Goal: Information Seeking & Learning: Check status

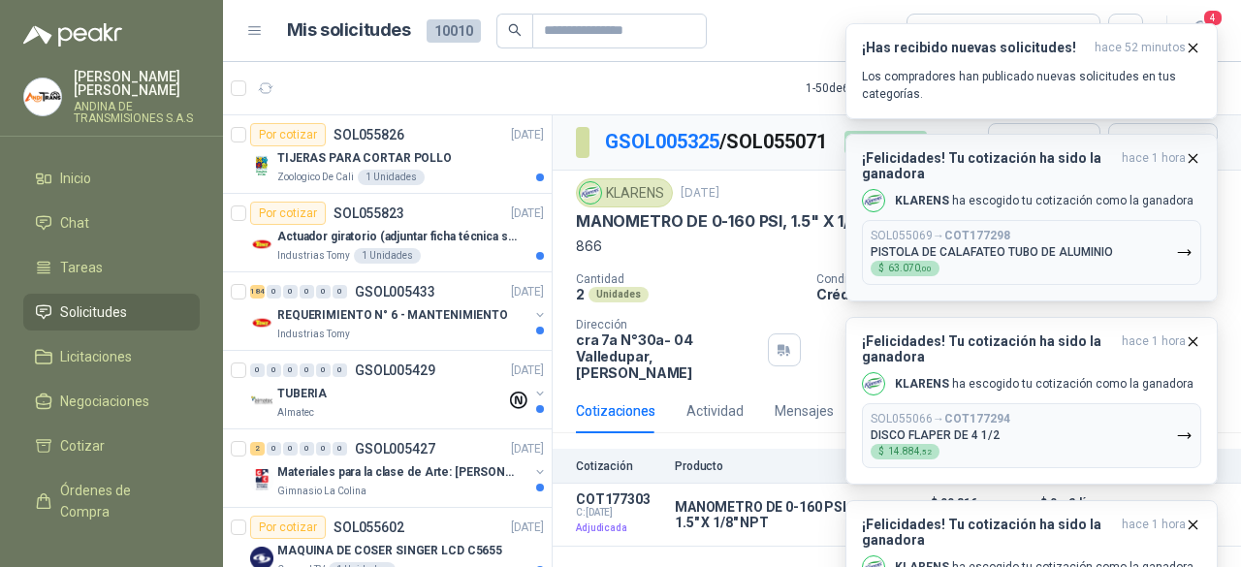
click at [1194, 157] on icon "button" at bounding box center [1194, 158] width 8 height 8
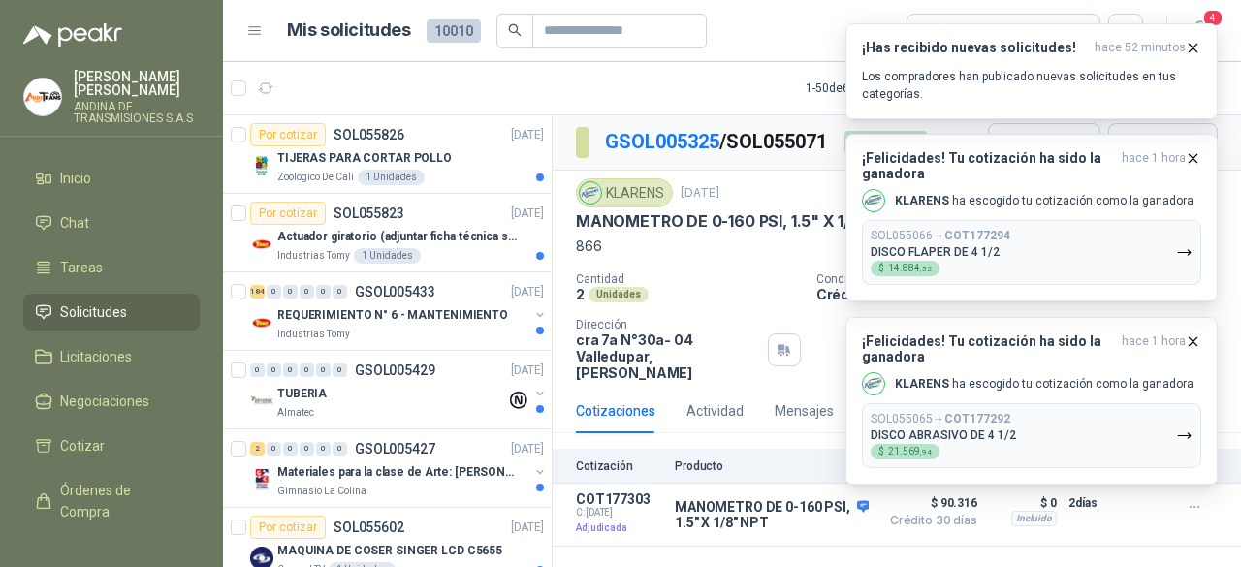
click at [1194, 157] on icon "button" at bounding box center [1194, 158] width 8 height 8
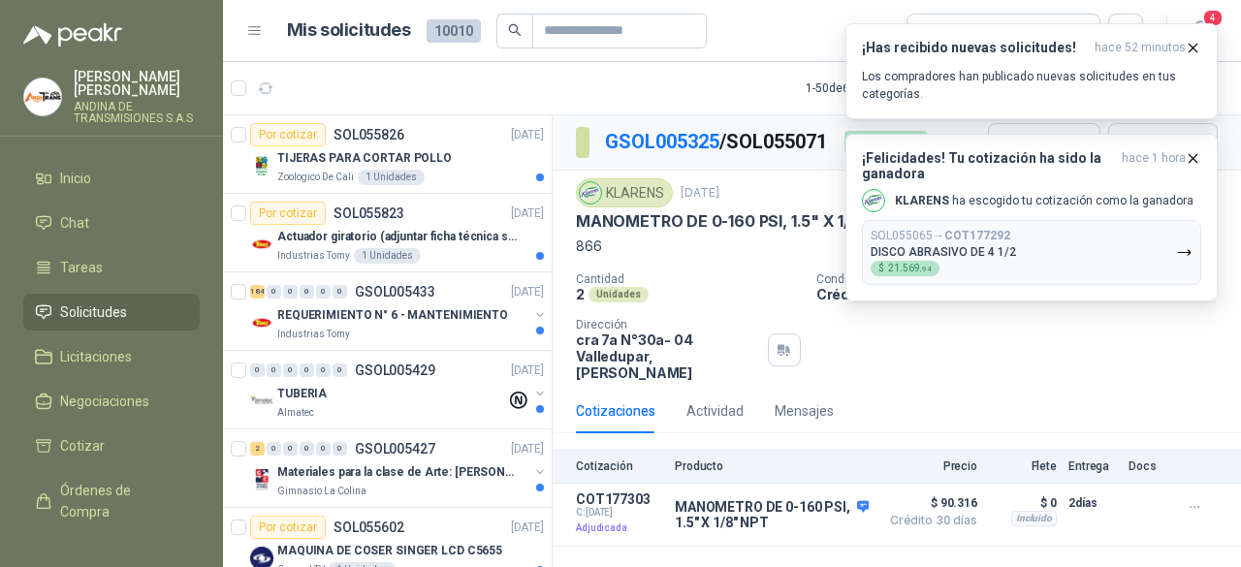
click at [1194, 157] on icon "button" at bounding box center [1194, 158] width 8 height 8
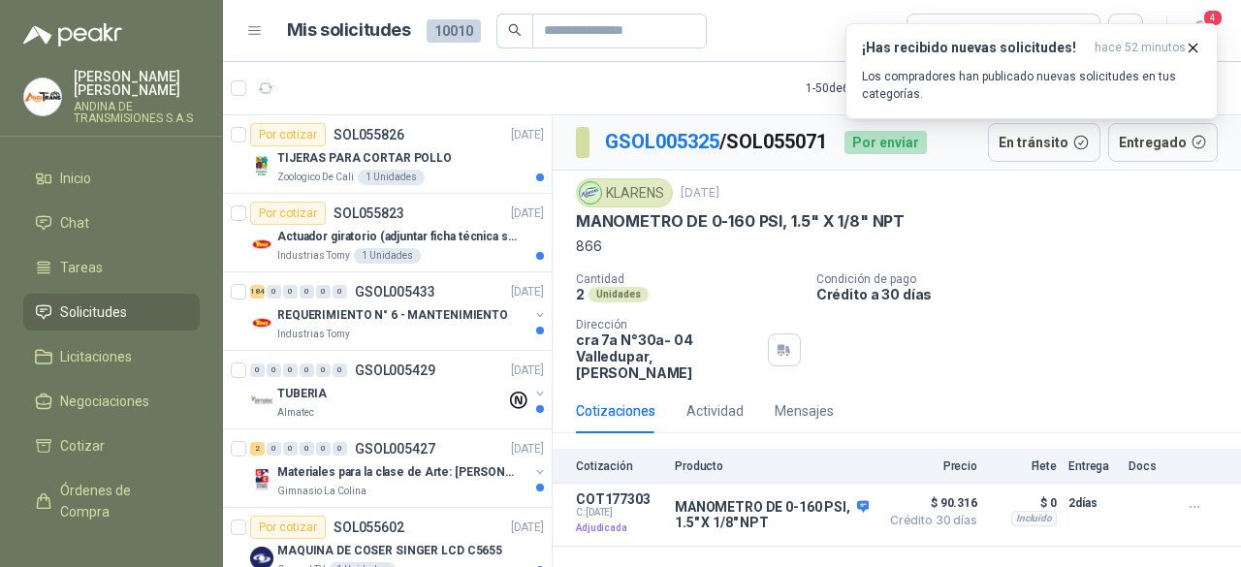
click at [1133, 292] on p "Crédito a 30 días" at bounding box center [1024, 294] width 417 height 16
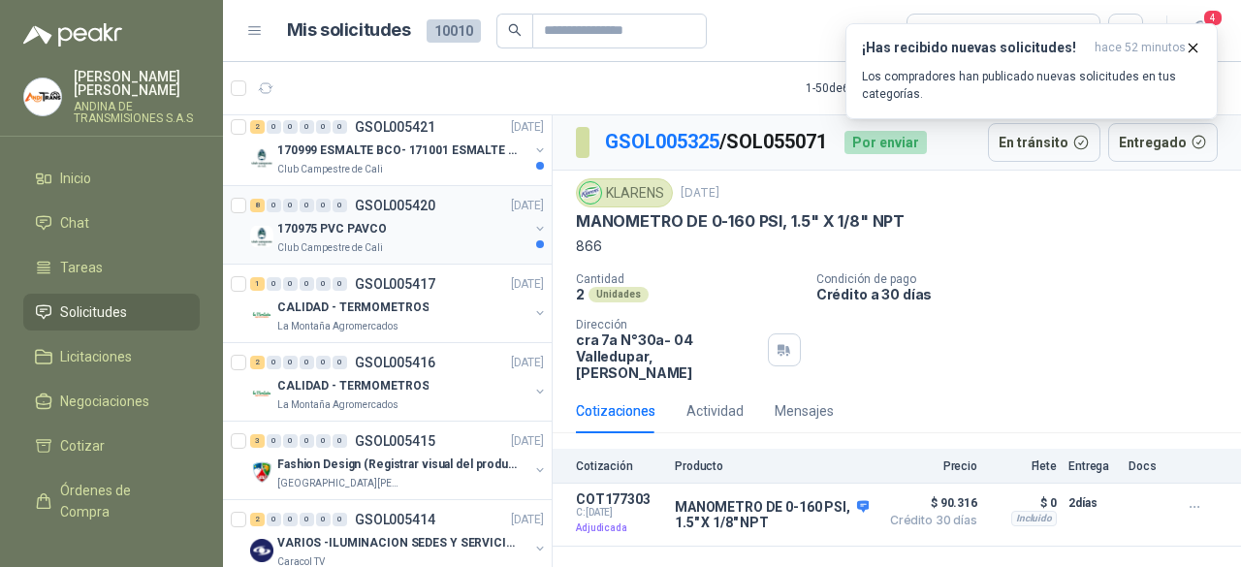
scroll to position [970, 0]
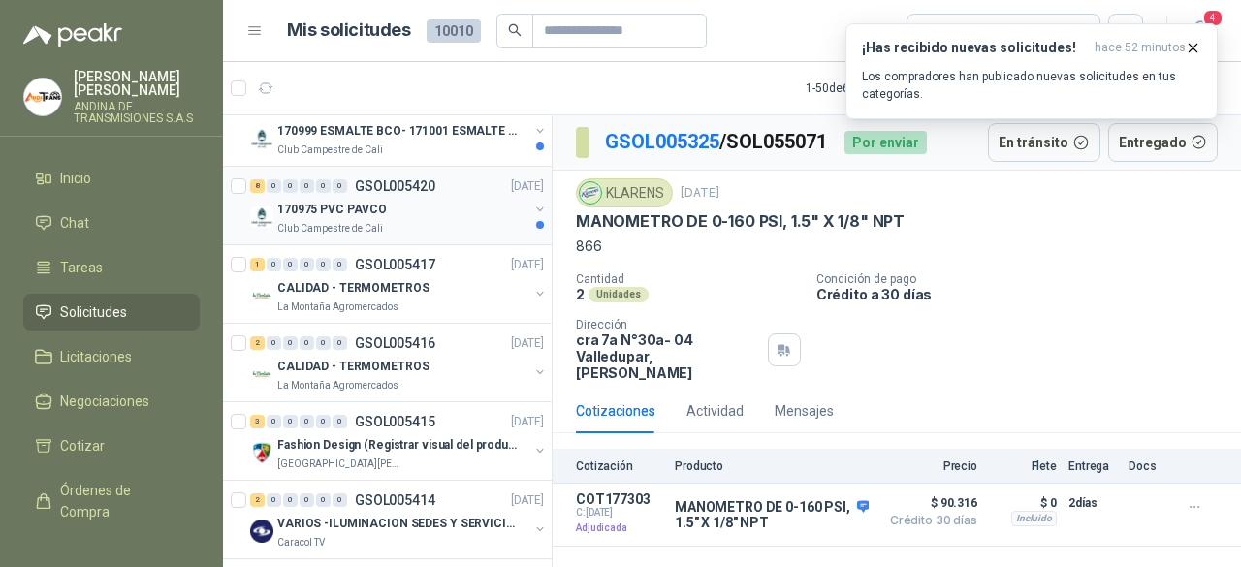
click at [422, 201] on div "170975 PVC PAVCO" at bounding box center [402, 209] width 251 height 23
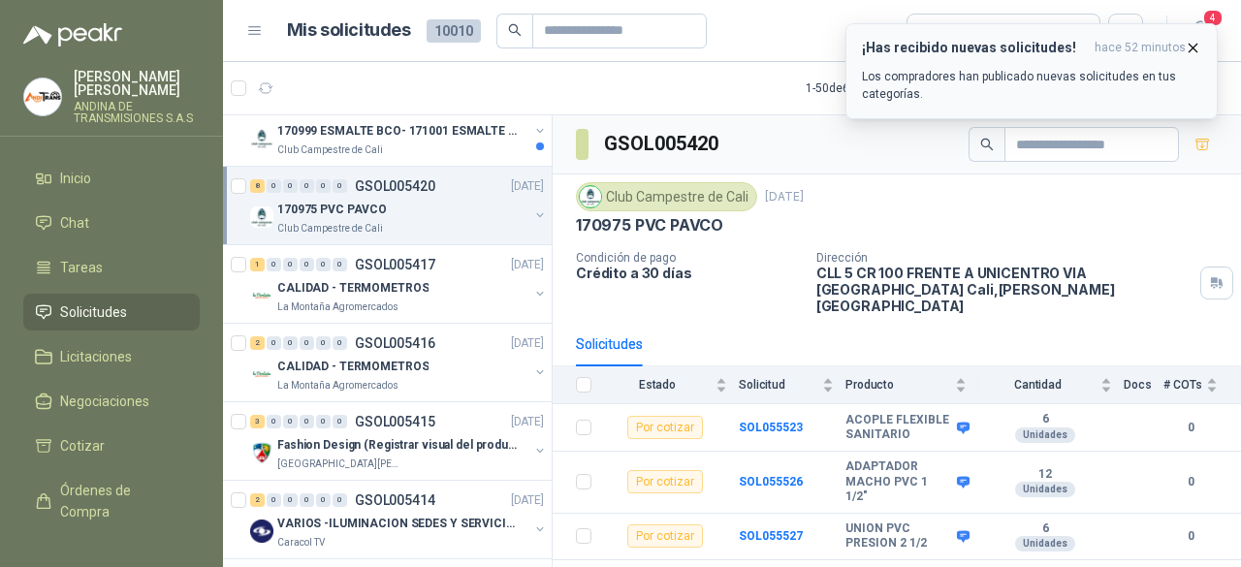
click at [1194, 45] on icon "button" at bounding box center [1193, 48] width 16 height 16
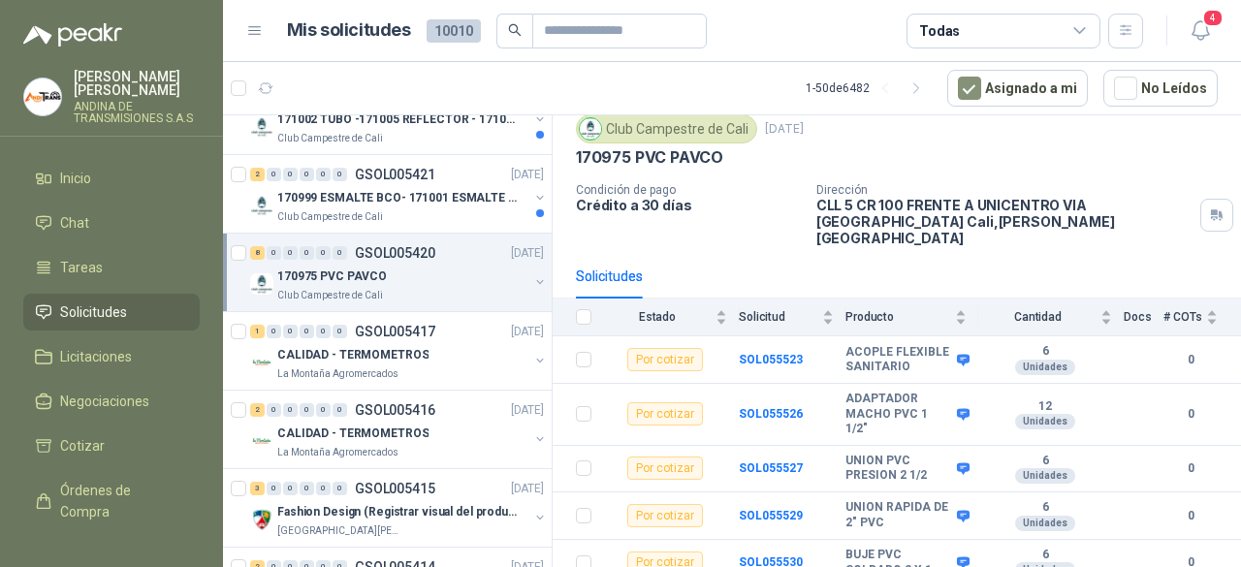
scroll to position [873, 0]
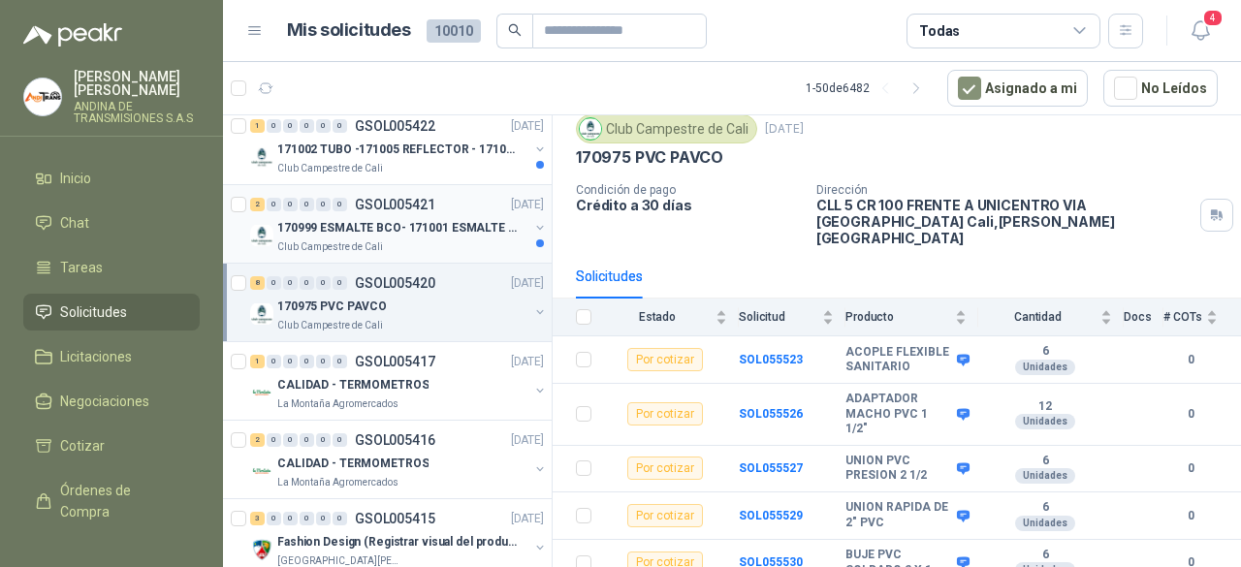
click at [433, 239] on div "Club Campestre de Cali" at bounding box center [402, 247] width 251 height 16
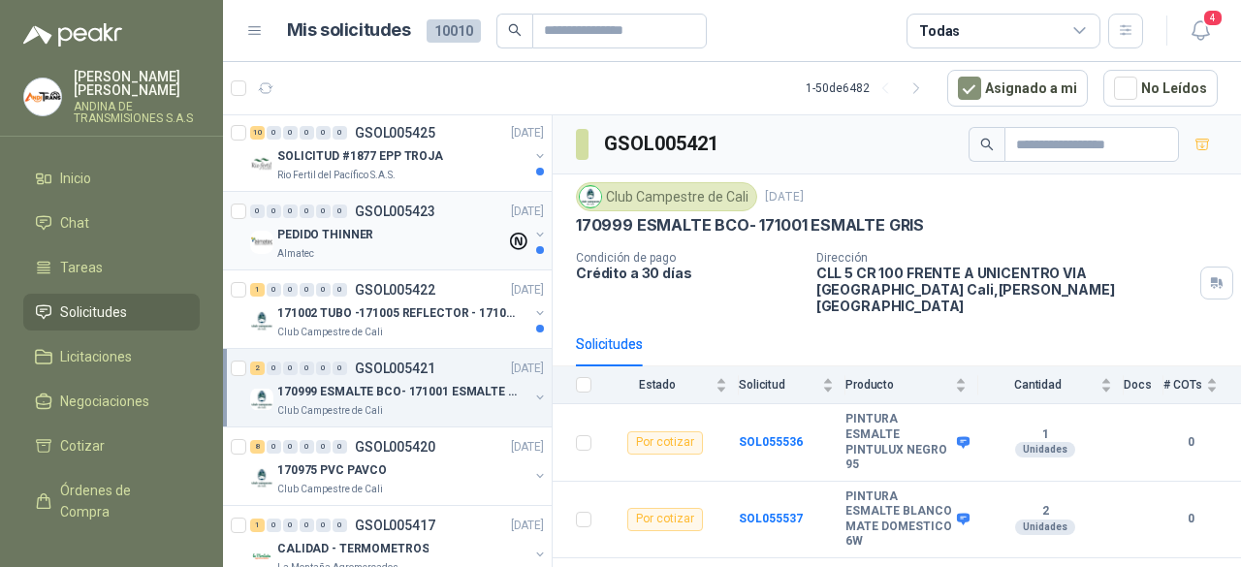
scroll to position [679, 0]
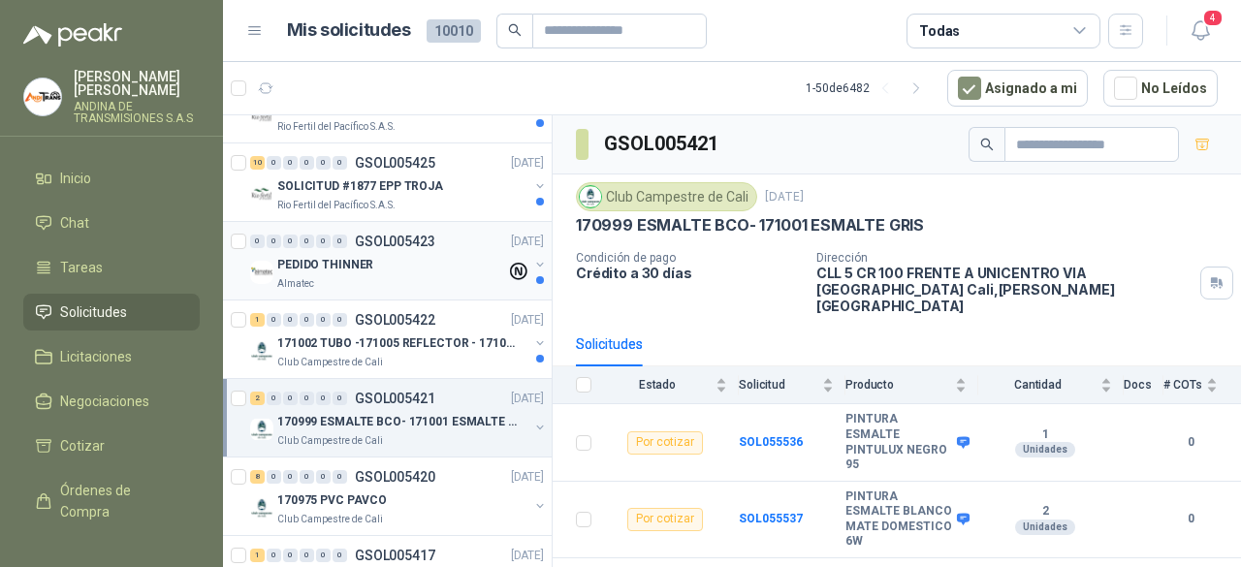
click at [380, 276] on div "Almatec" at bounding box center [391, 284] width 229 height 16
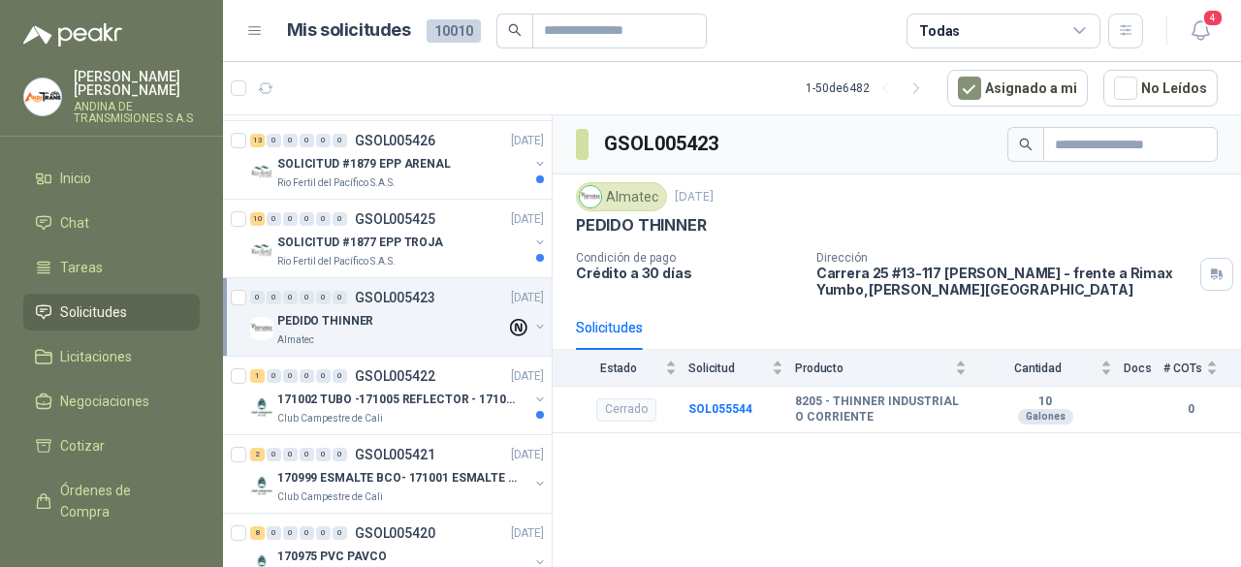
scroll to position [679, 0]
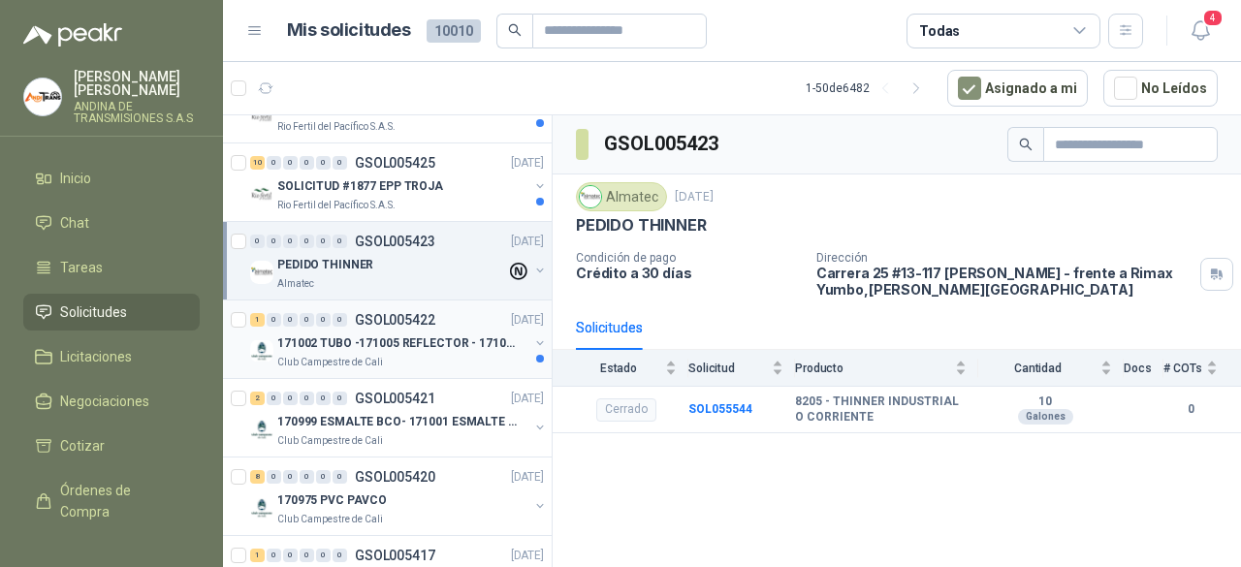
click at [427, 358] on div "Club Campestre de Cali" at bounding box center [402, 363] width 251 height 16
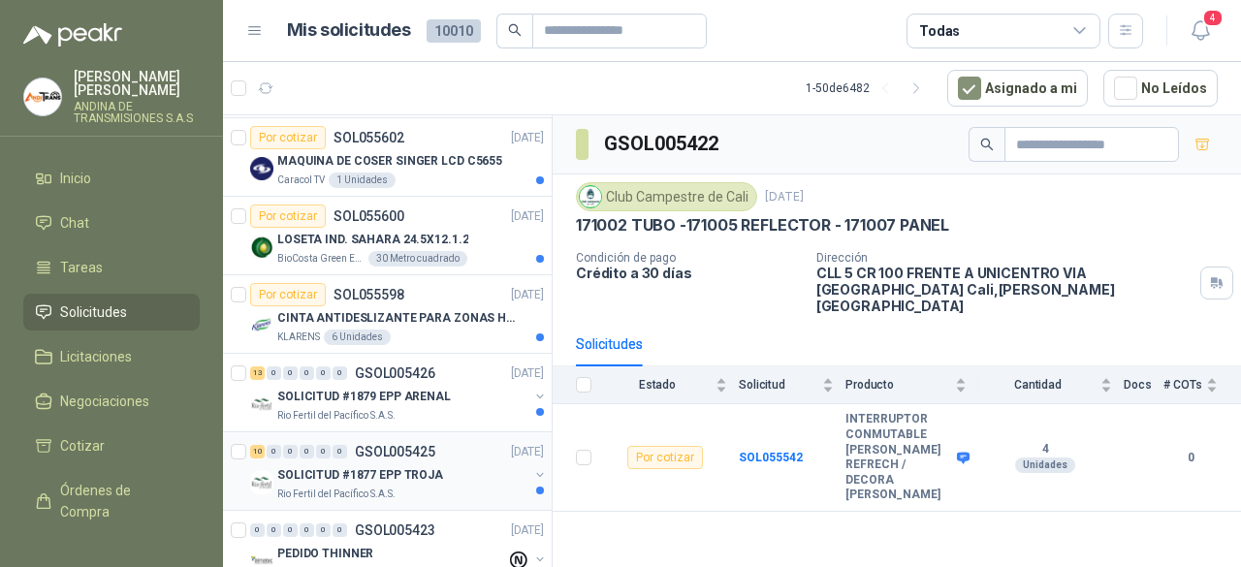
scroll to position [388, 0]
click at [454, 472] on div "SOLICITUD #1877 EPP TROJA" at bounding box center [402, 476] width 251 height 23
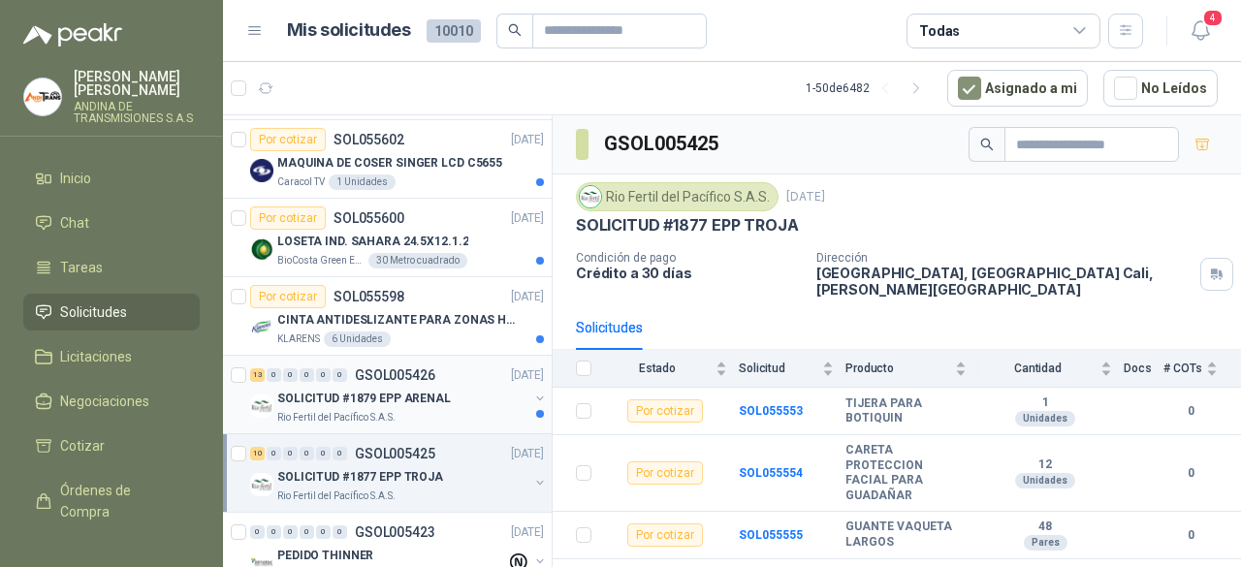
click at [458, 402] on div "SOLICITUD #1879 EPP ARENAL" at bounding box center [402, 398] width 251 height 23
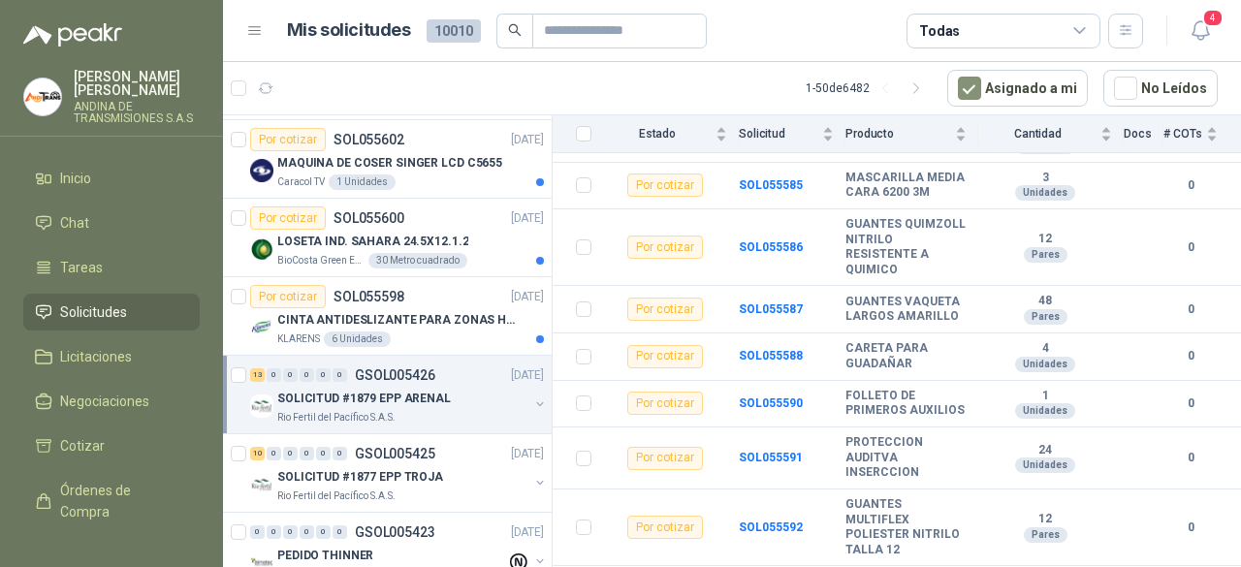
scroll to position [227, 0]
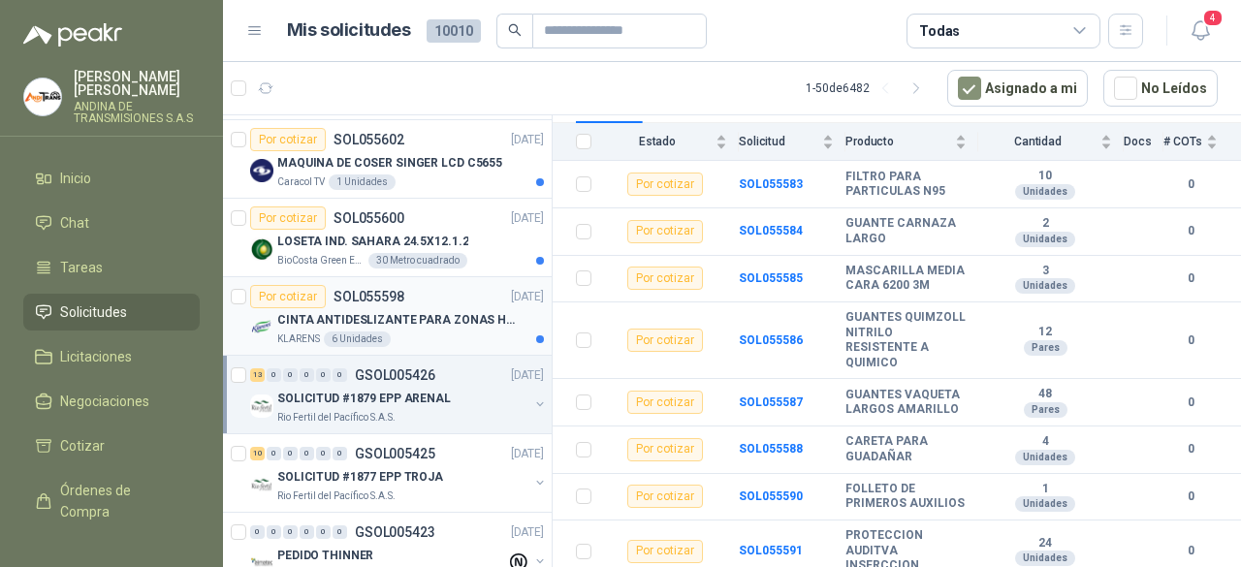
click at [423, 317] on p "CINTA ANTIDESLIZANTE PARA ZONAS HUMEDAS" at bounding box center [397, 320] width 241 height 18
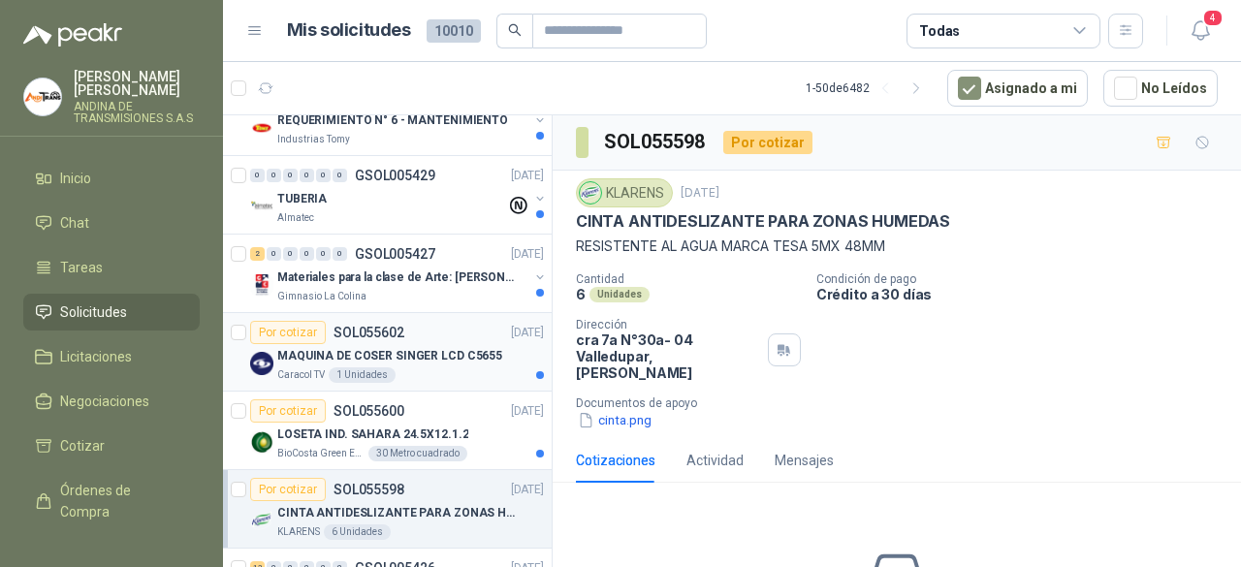
scroll to position [194, 0]
click at [474, 408] on div "Por cotizar SOL055600 [DATE]" at bounding box center [397, 411] width 294 height 23
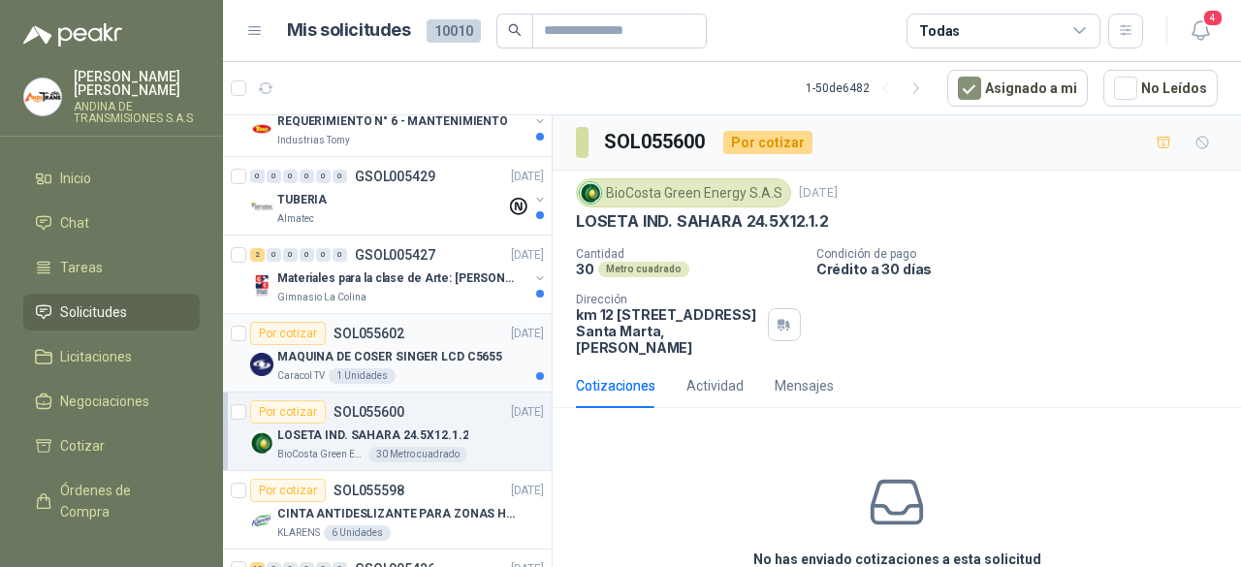
click at [413, 326] on div "Por cotizar SOL055602 [DATE]" at bounding box center [397, 333] width 294 height 23
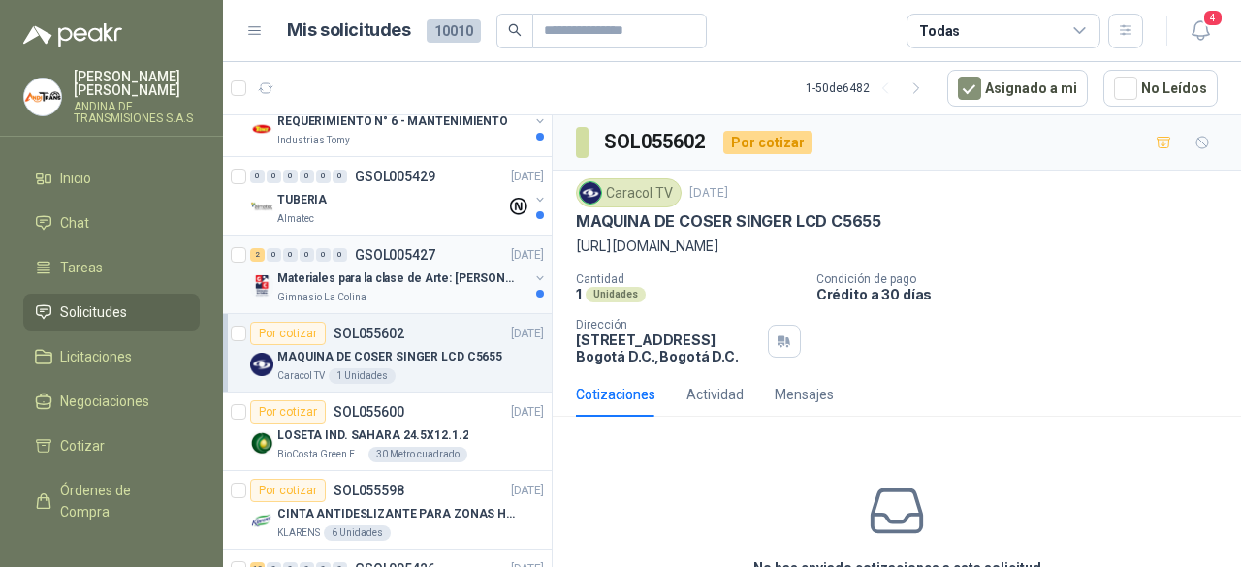
click at [413, 292] on div "Gimnasio La Colina" at bounding box center [402, 298] width 251 height 16
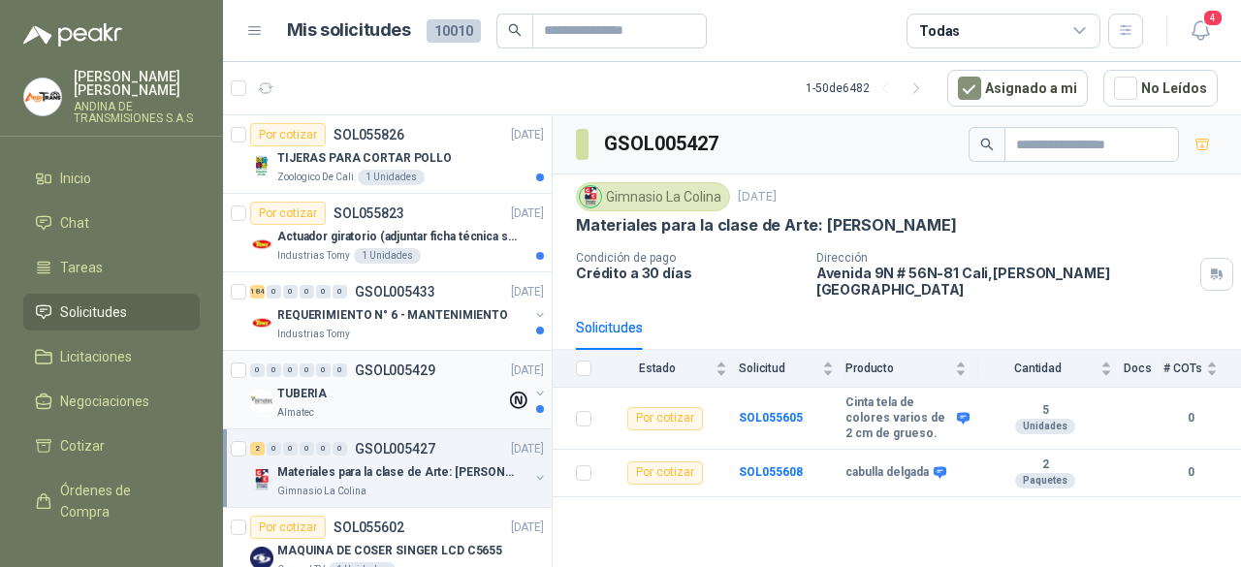
click at [397, 386] on div "TUBERIA" at bounding box center [391, 393] width 229 height 23
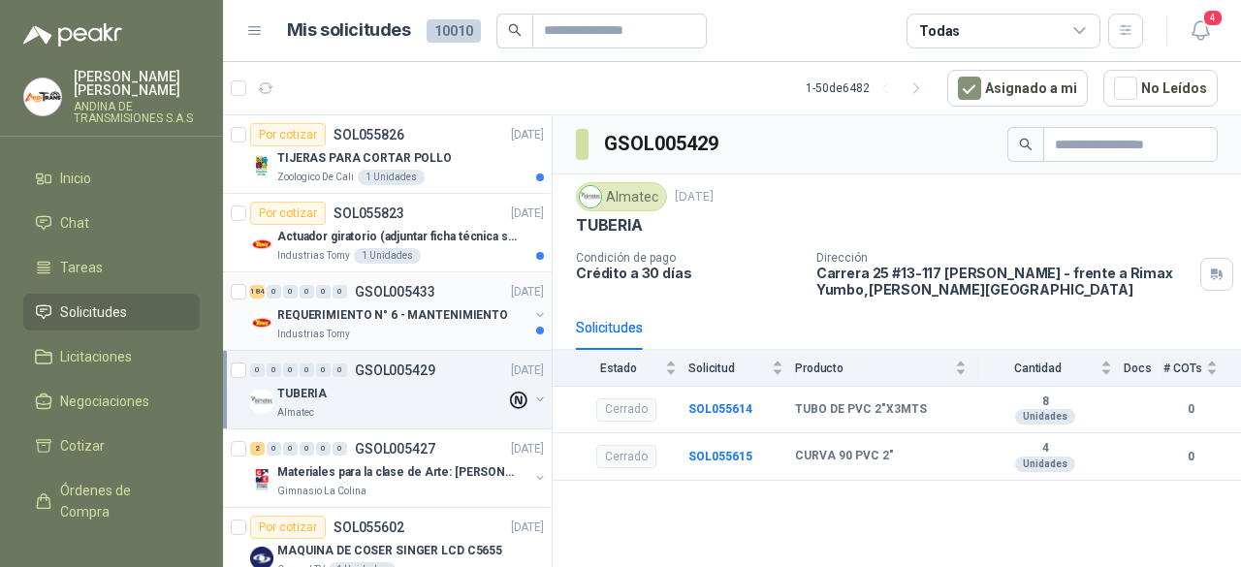
click at [404, 327] on div "Industrias Tomy" at bounding box center [402, 335] width 251 height 16
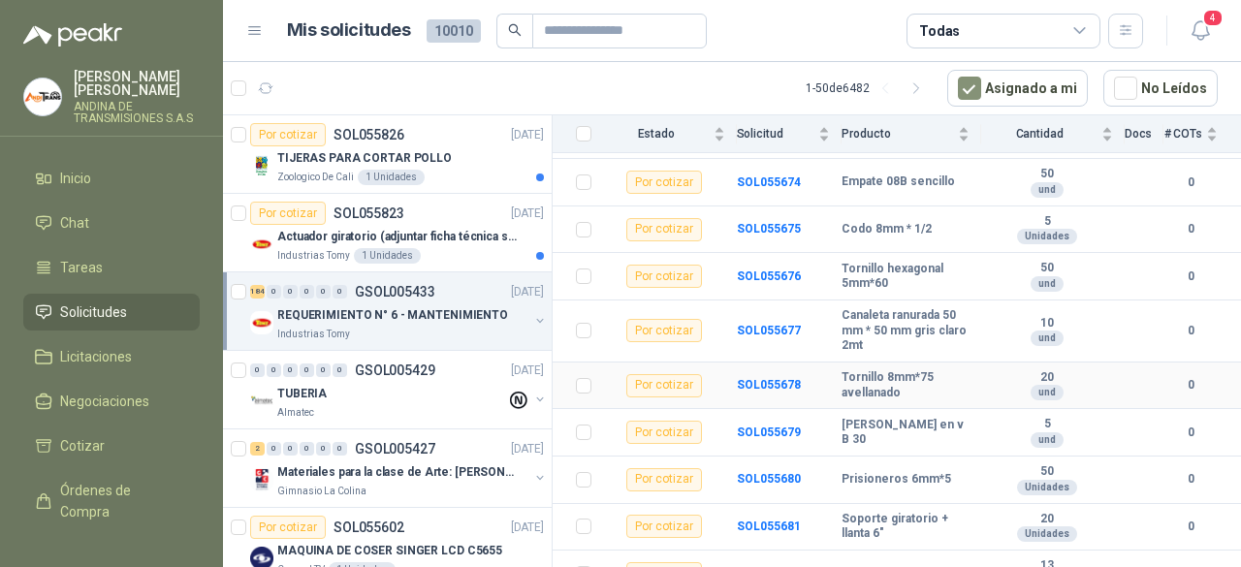
scroll to position [2133, 0]
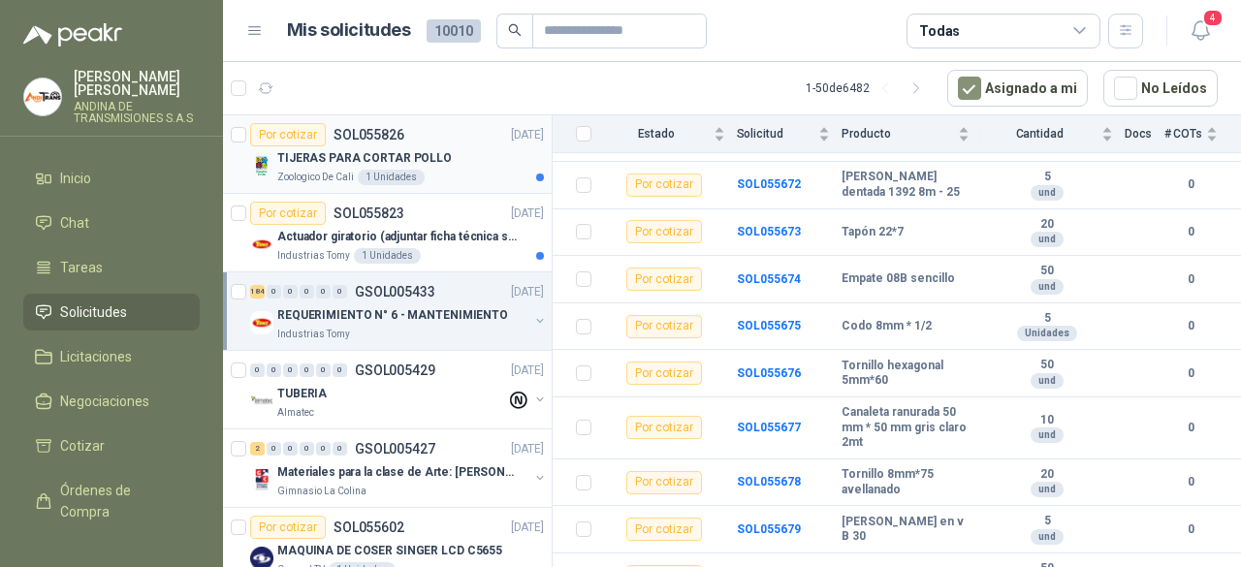
click at [467, 158] on div "TIJERAS PARA CORTAR POLLO" at bounding box center [410, 157] width 267 height 23
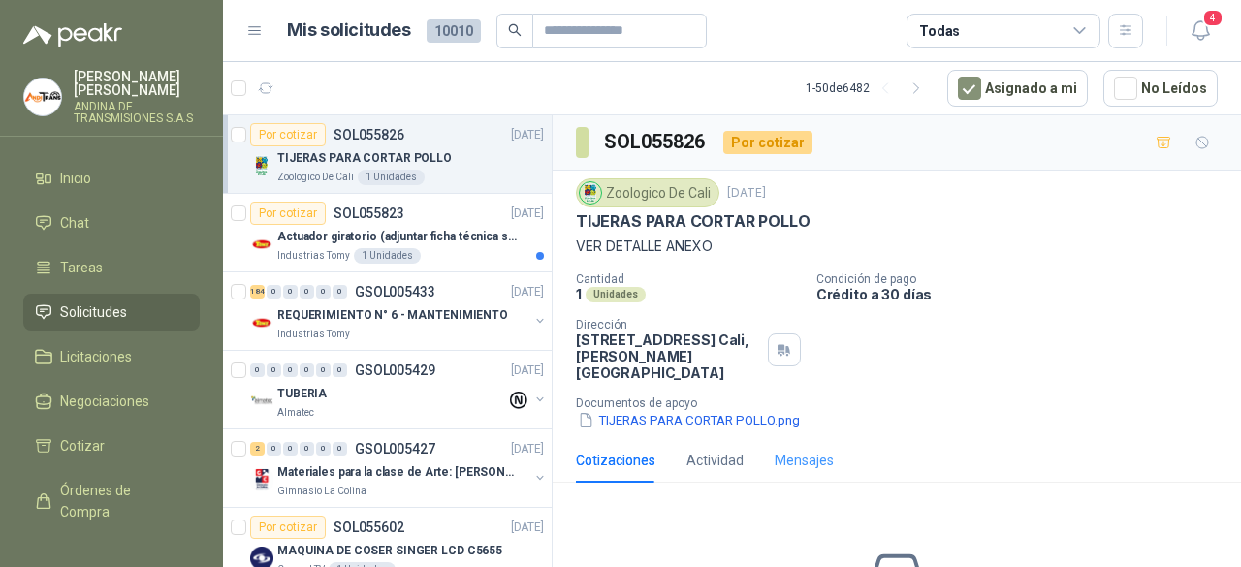
scroll to position [97, 0]
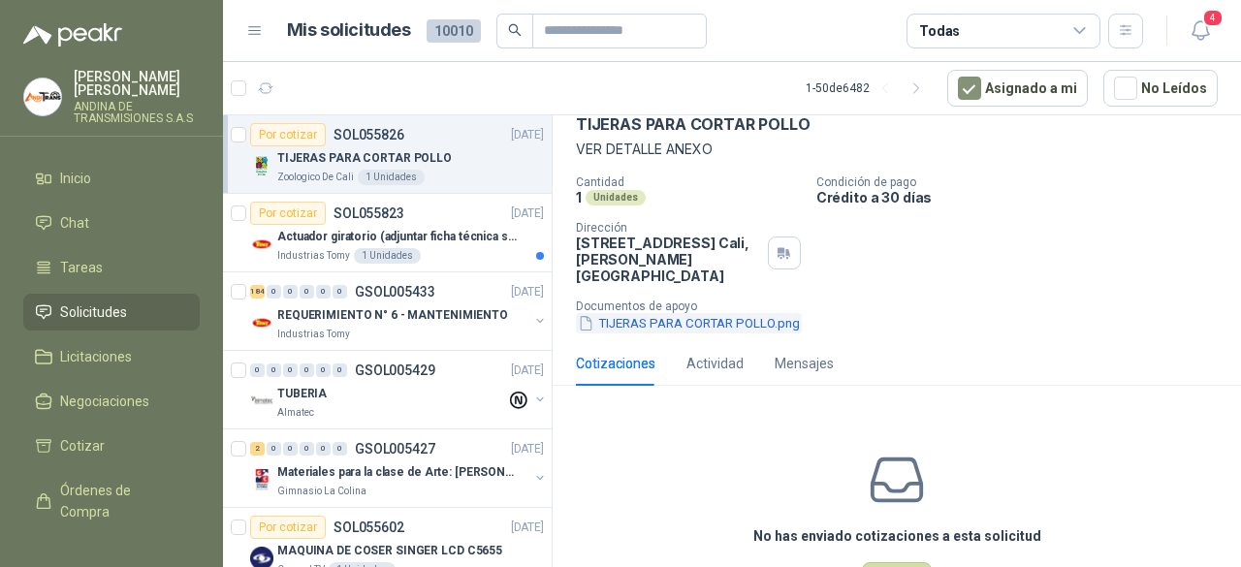
click at [742, 317] on button "TIJERAS PARA CORTAR POLLO.png" at bounding box center [689, 323] width 226 height 20
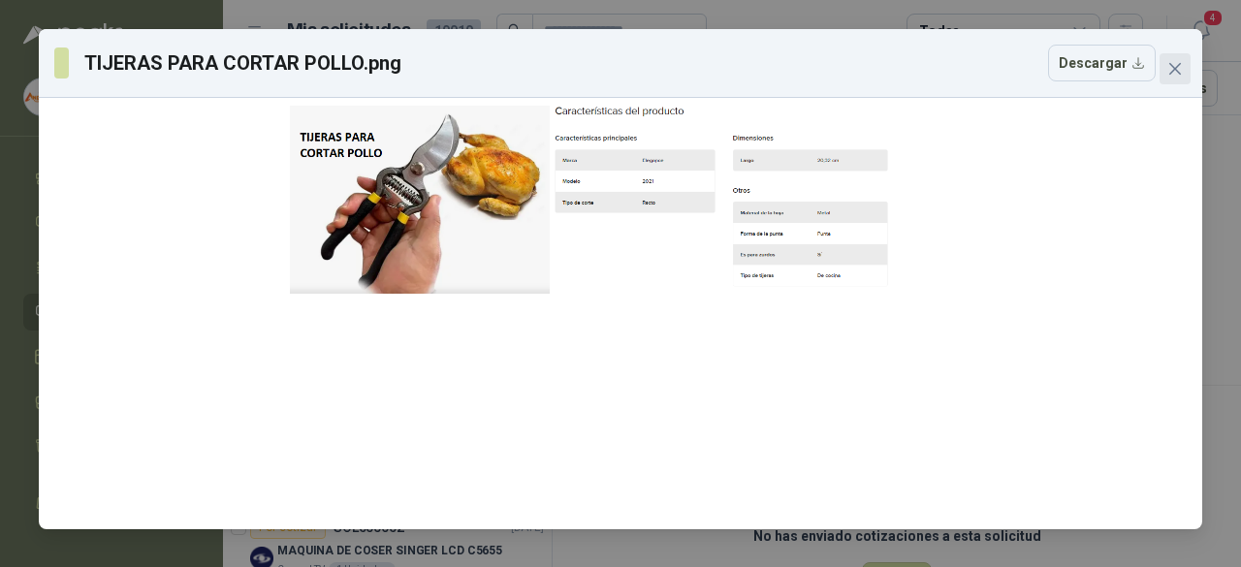
click at [1175, 72] on icon "close" at bounding box center [1175, 69] width 16 height 16
